Goal: Information Seeking & Learning: Find specific fact

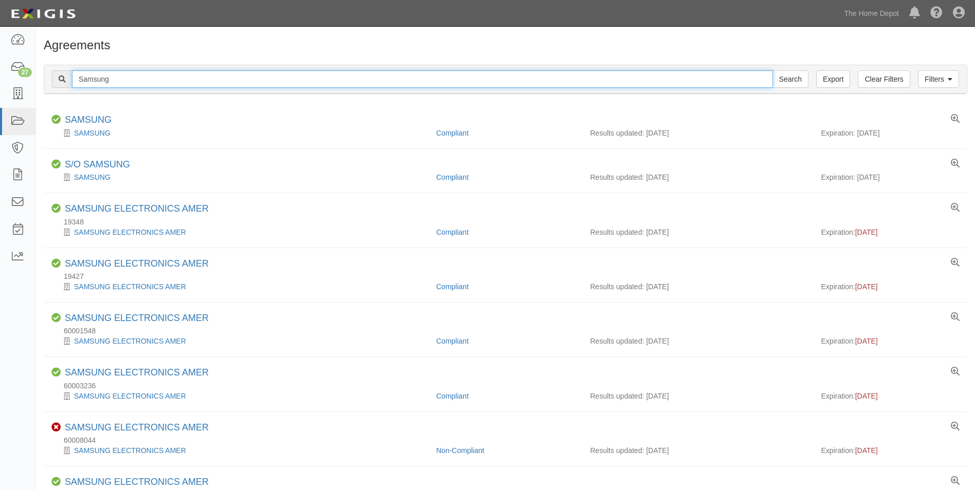
click at [430, 81] on input "Samsung" at bounding box center [422, 78] width 701 height 17
type input "fiskars"
click at [772, 70] on input "Search" at bounding box center [790, 78] width 36 height 17
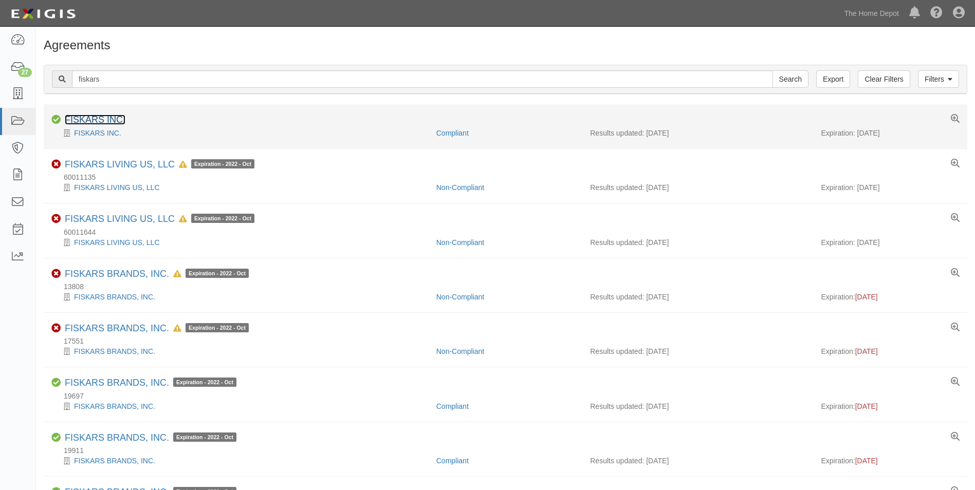
click at [108, 118] on link "FISKARS INC." at bounding box center [95, 120] width 61 height 10
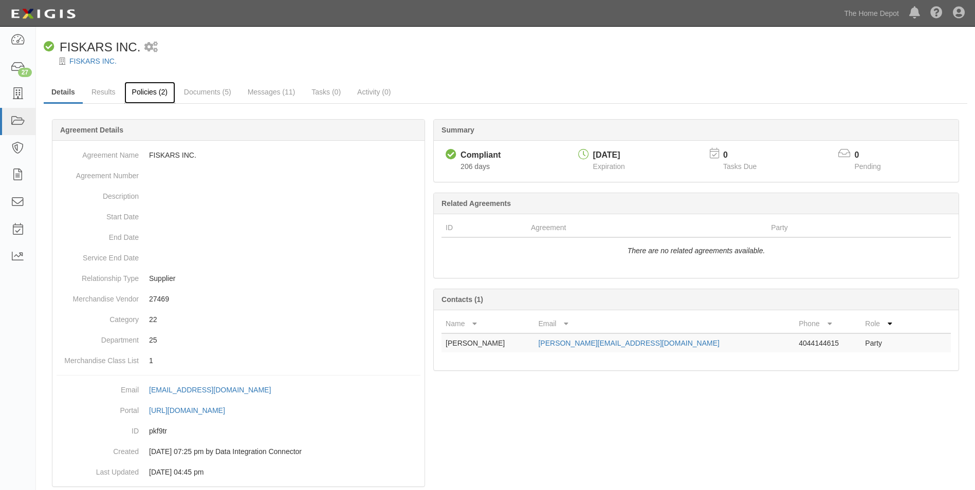
click at [148, 96] on link "Policies (2)" at bounding box center [149, 93] width 51 height 22
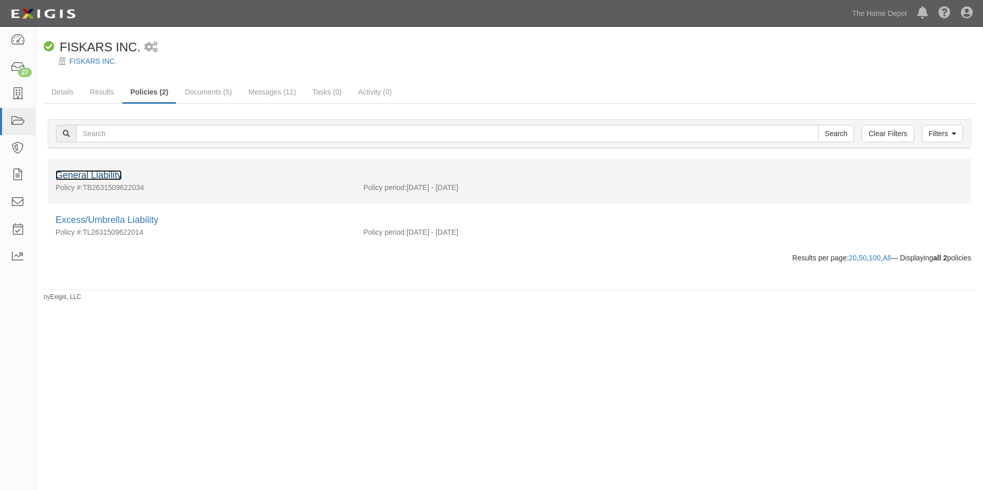
click at [105, 173] on link "General Liability" at bounding box center [88, 175] width 66 height 10
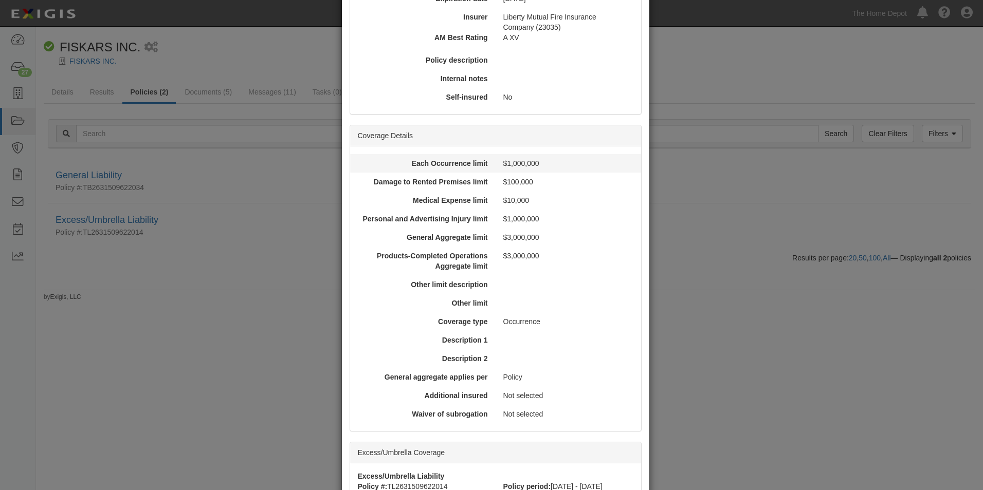
scroll to position [308, 0]
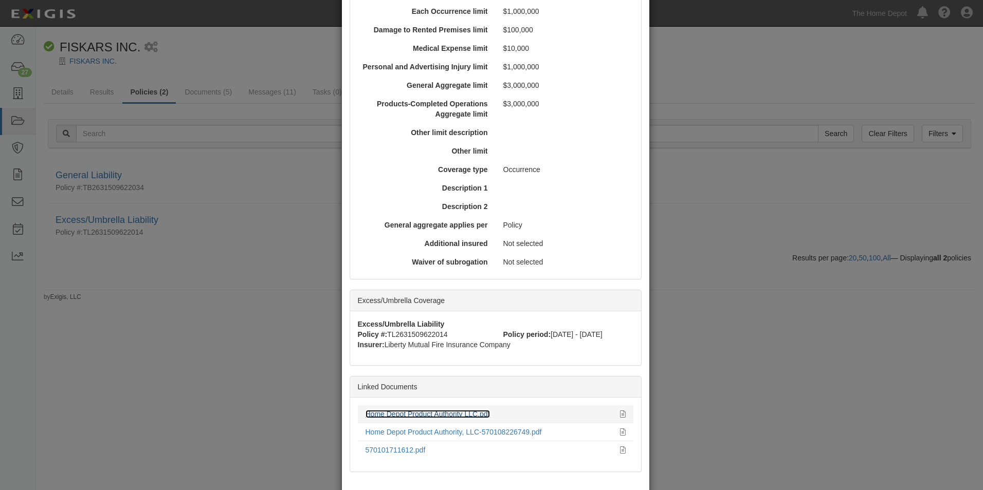
click at [440, 410] on link "Home Depot Product Authority LLC.pdf" at bounding box center [427, 414] width 124 height 8
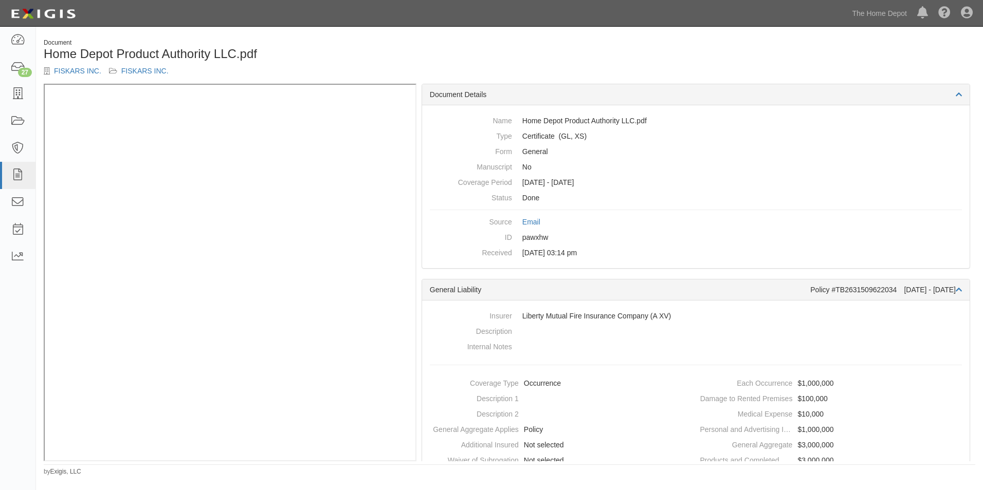
click at [936, 50] on div "Document Home Depot Product Authority LLC.pdf FISKARS INC. FISKARS INC." at bounding box center [509, 61] width 947 height 45
